Goal: Task Accomplishment & Management: Use online tool/utility

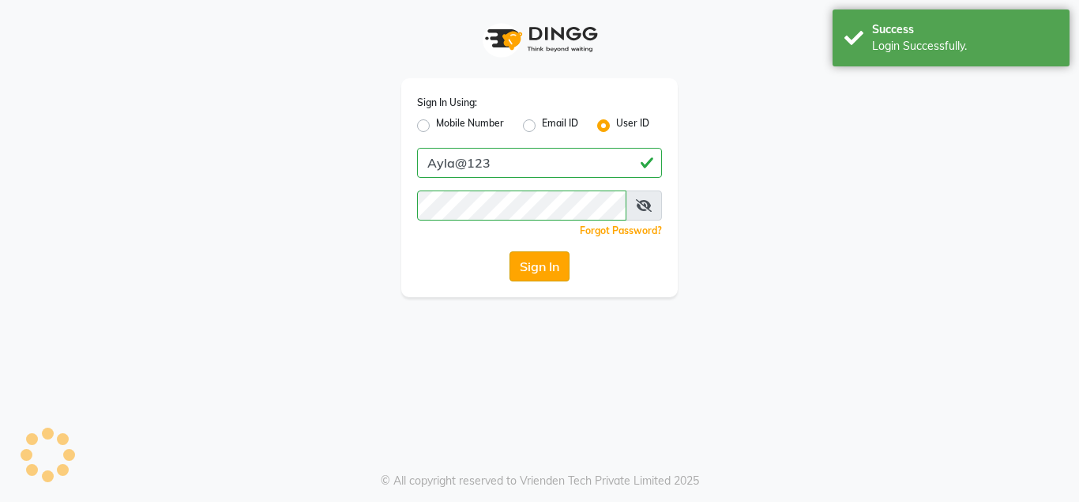
select select "service"
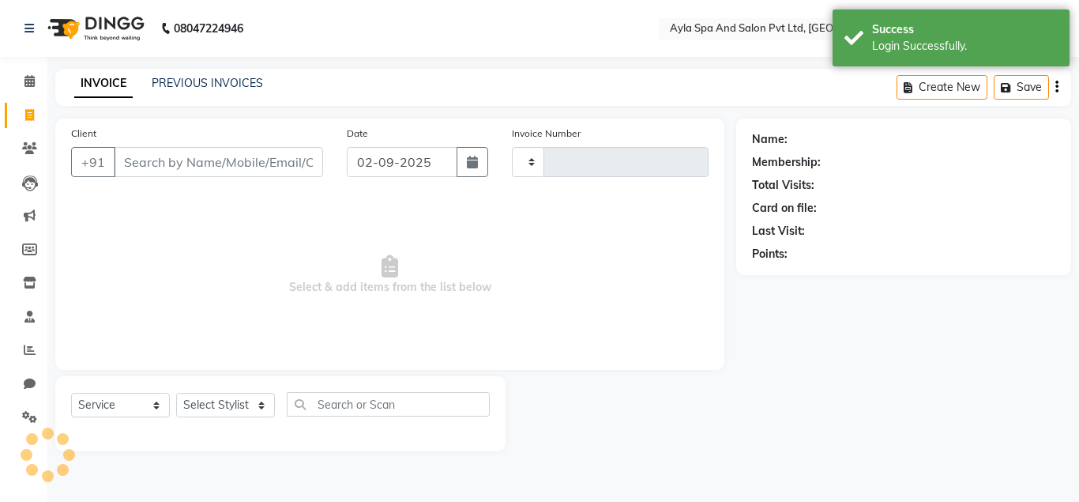
type input "1313"
select select "en"
select select "7756"
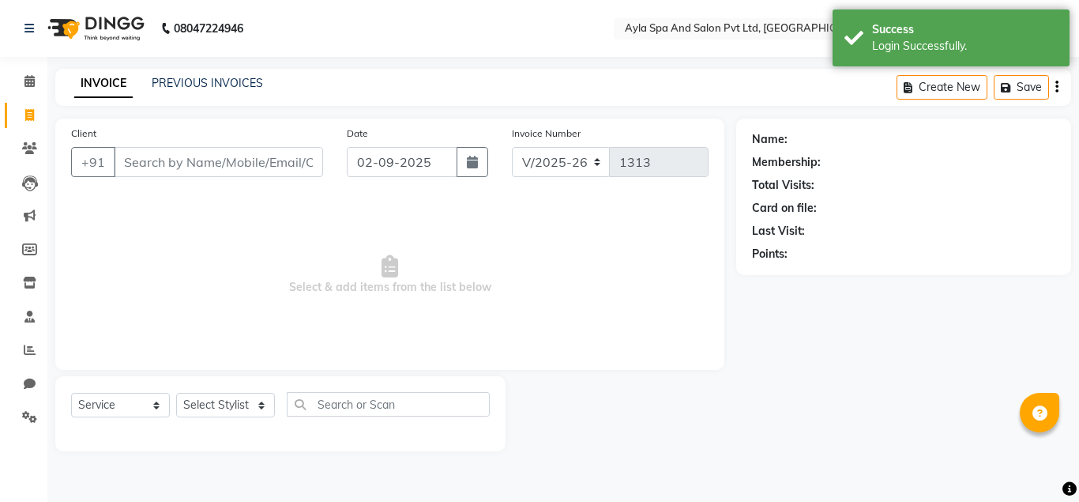
click at [284, 156] on input "Client" at bounding box center [218, 162] width 209 height 30
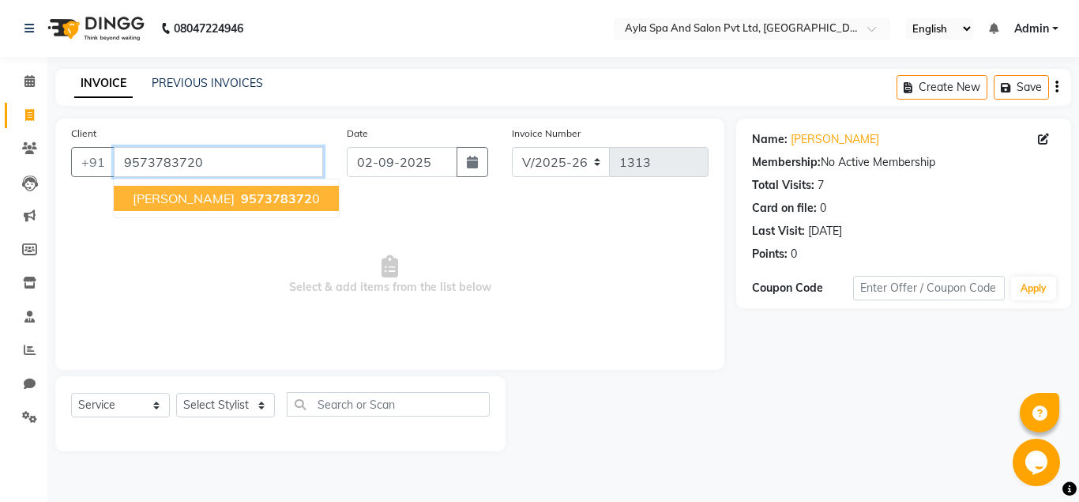
click at [220, 166] on input "9573783720" at bounding box center [218, 162] width 209 height 30
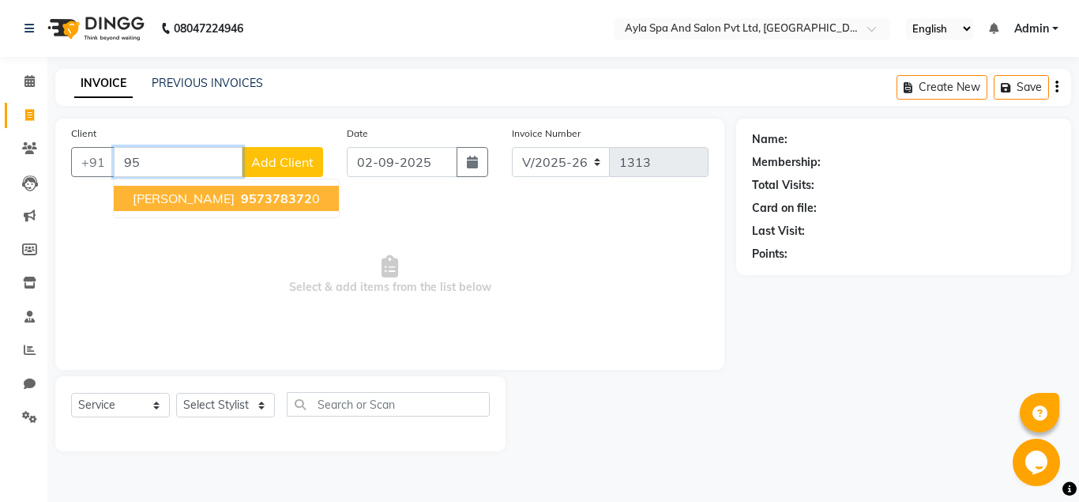
type input "9"
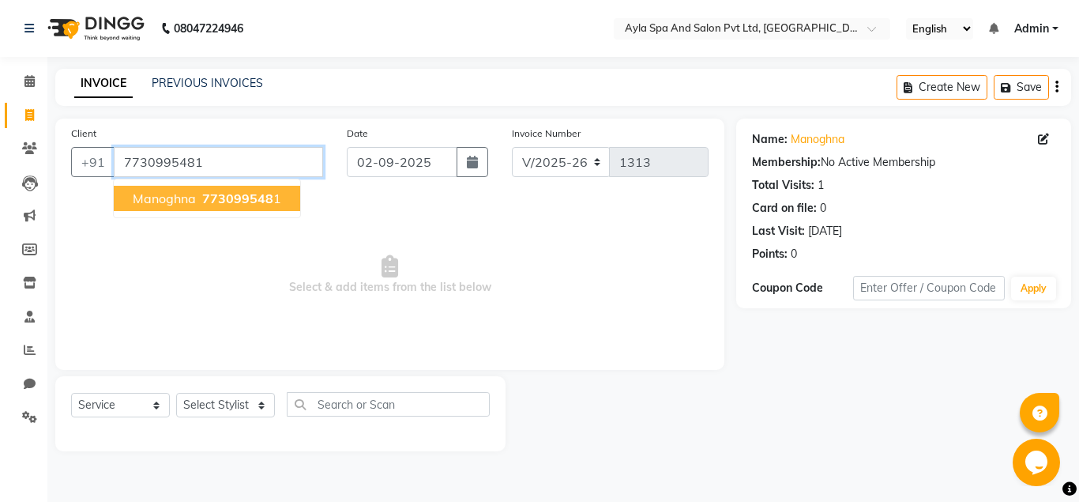
click at [227, 162] on input "7730995481" at bounding box center [218, 162] width 209 height 30
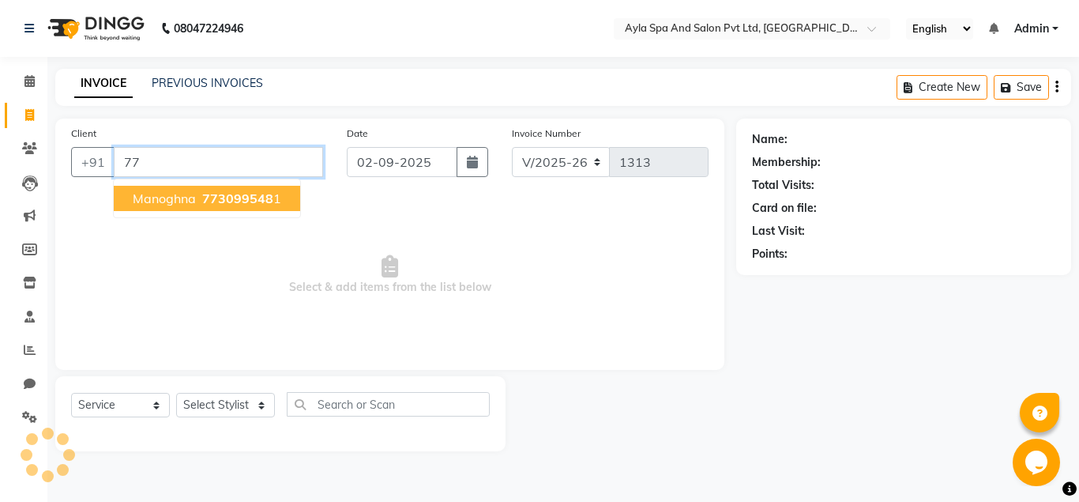
type input "7"
